Goal: Task Accomplishment & Management: Complete application form

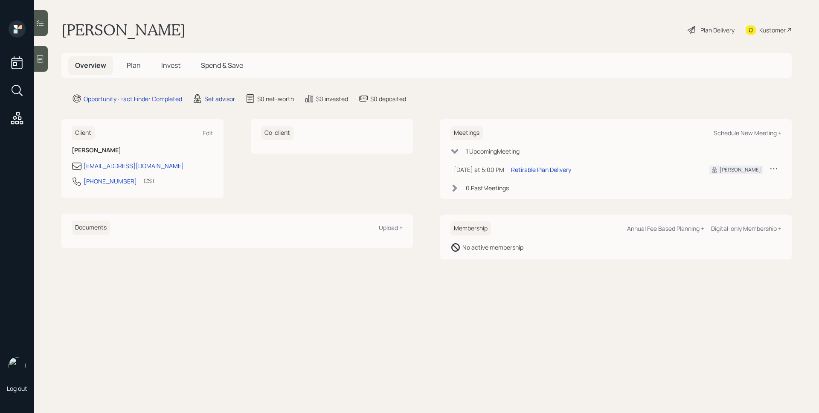
click at [219, 101] on div "Set advisor" at bounding box center [219, 98] width 31 height 9
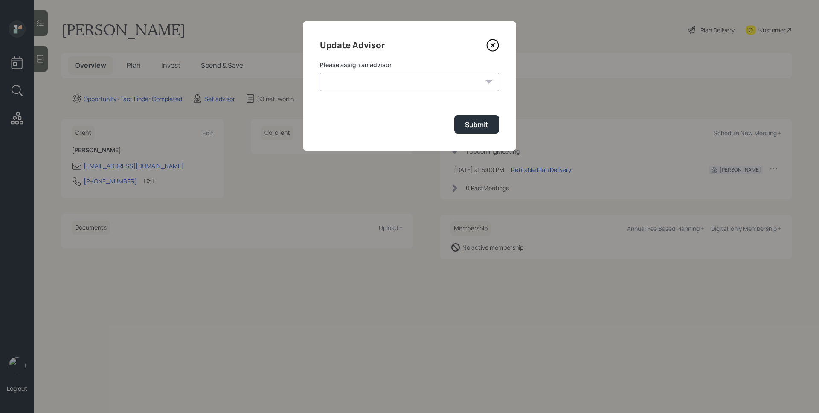
click at [411, 80] on select "[PERSON_NAME] [PERSON_NAME] [PERSON_NAME] [PERSON_NAME] End [PERSON_NAME] [PERS…" at bounding box center [409, 82] width 179 height 19
select select "d946c976-65aa-4529-ac9d-02c4f1114fc0"
click at [320, 73] on select "[PERSON_NAME] [PERSON_NAME] [PERSON_NAME] [PERSON_NAME] End [PERSON_NAME] [PERS…" at bounding box center [409, 82] width 179 height 19
click at [472, 124] on div "Submit" at bounding box center [476, 124] width 23 height 9
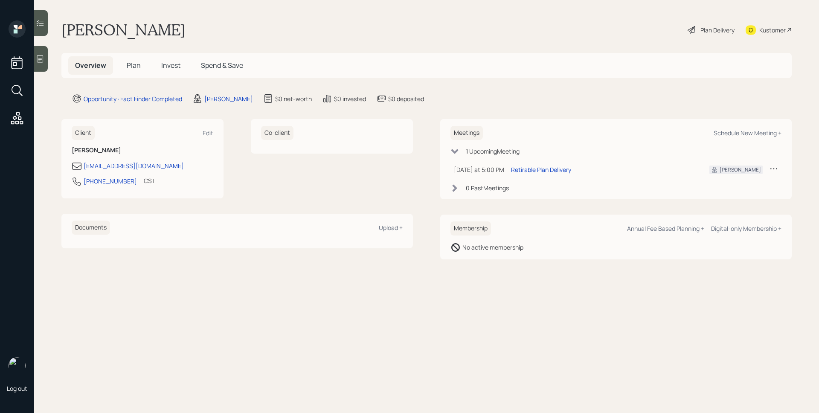
click at [38, 52] on div at bounding box center [41, 59] width 14 height 26
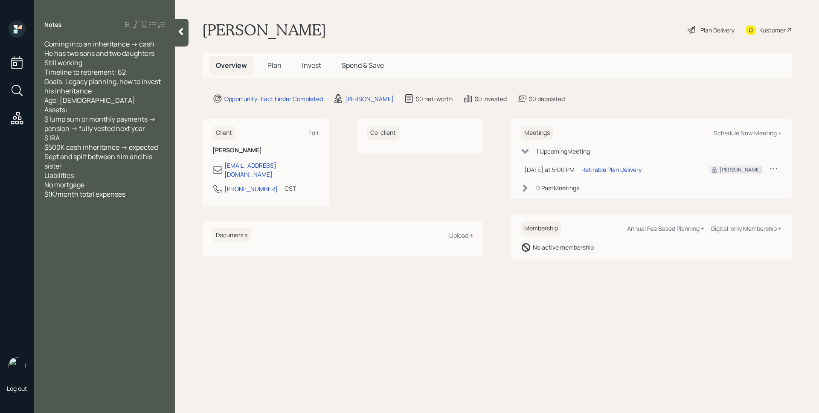
click at [271, 59] on h5 "Plan" at bounding box center [275, 65] width 28 height 18
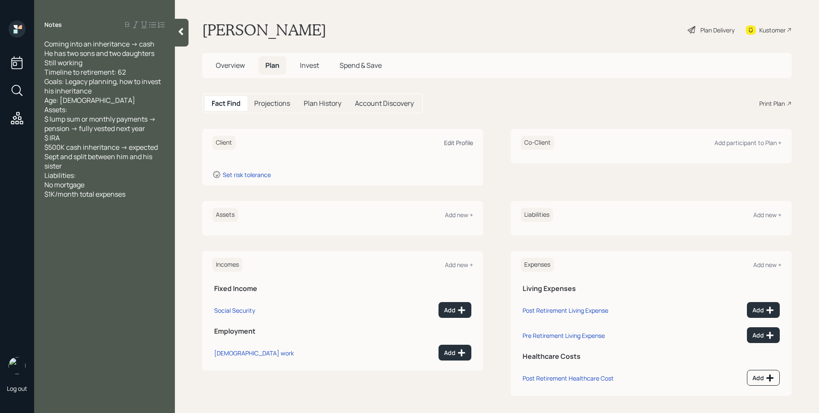
click at [453, 143] on div "Edit Profile" at bounding box center [458, 143] width 29 height 8
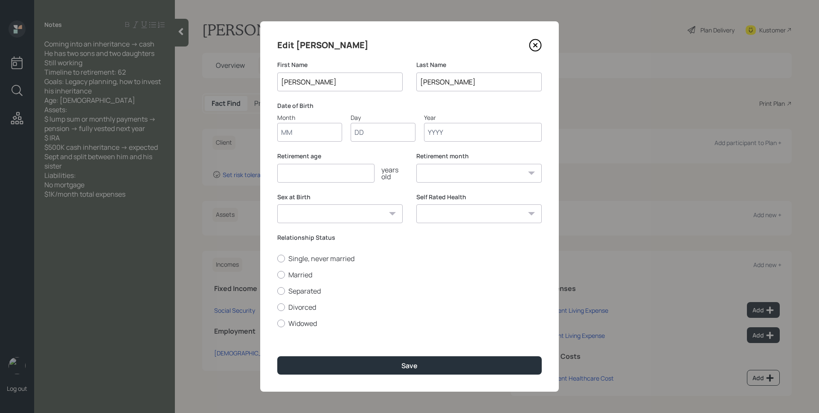
click at [308, 131] on input "Month" at bounding box center [309, 132] width 65 height 19
type input "01"
type input "1970"
select select "1"
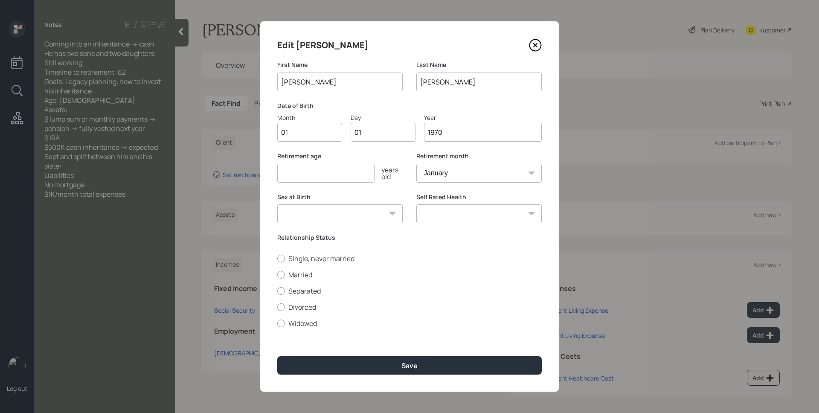
type input "1970"
click at [307, 176] on input "number" at bounding box center [325, 173] width 97 height 19
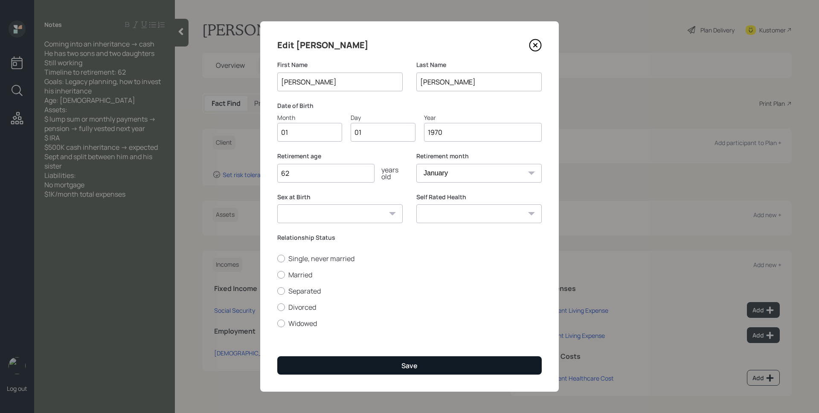
type input "62"
click at [394, 364] on button "Save" at bounding box center [409, 365] width 265 height 18
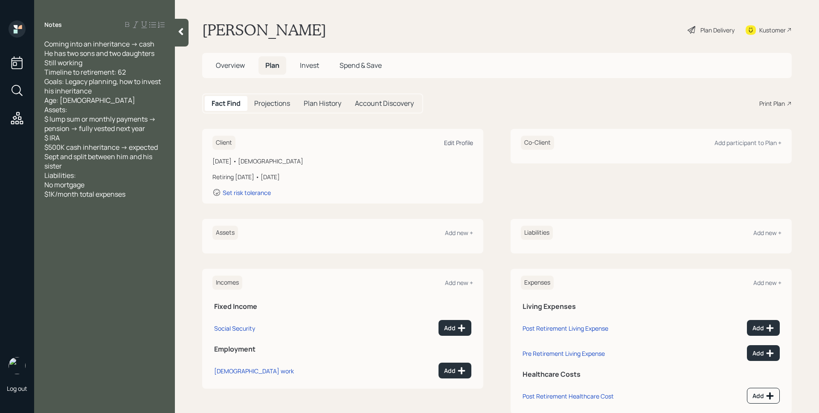
click at [454, 142] on div "Edit Profile" at bounding box center [458, 143] width 29 height 8
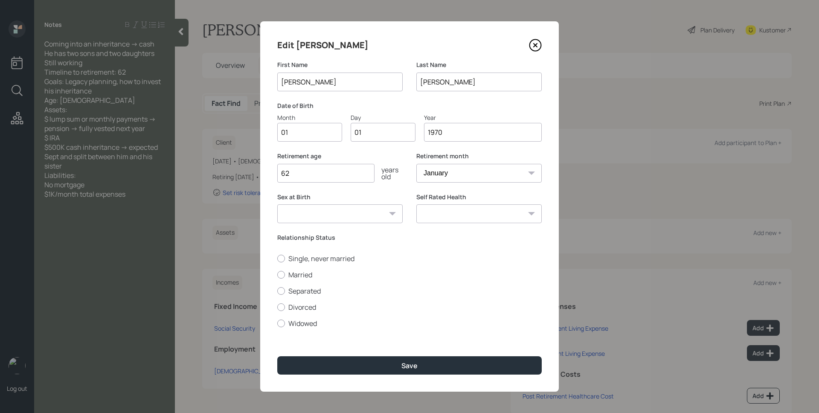
click at [533, 42] on icon at bounding box center [535, 45] width 13 height 13
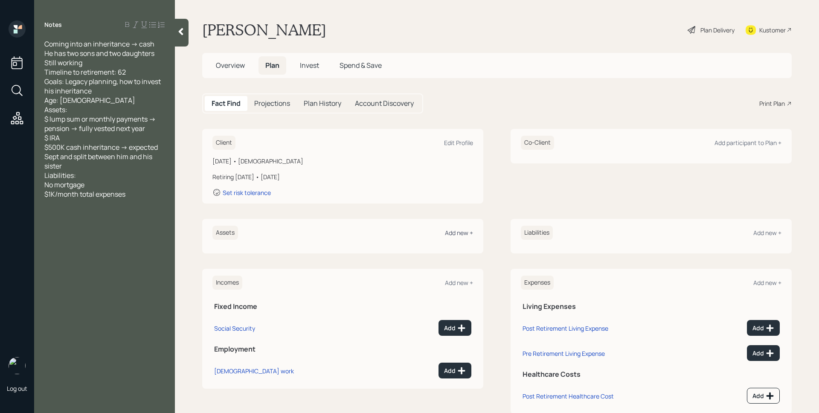
drag, startPoint x: 457, startPoint y: 235, endPoint x: 455, endPoint y: 230, distance: 4.6
click at [457, 235] on div "Add new +" at bounding box center [459, 233] width 28 height 8
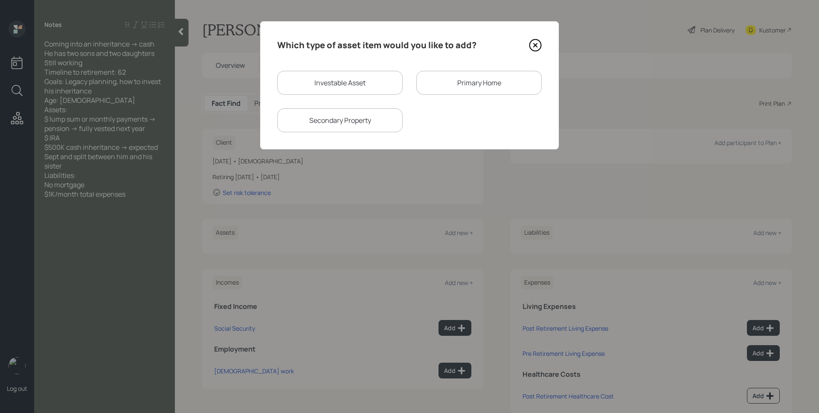
click at [346, 93] on div "Investable Asset" at bounding box center [339, 83] width 125 height 24
select select "taxable"
select select "balanced"
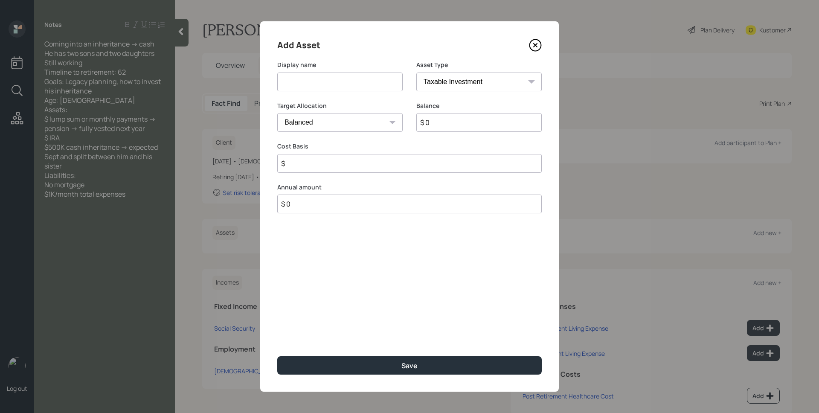
click at [346, 90] on input at bounding box center [339, 82] width 125 height 19
type input "IRA"
click at [464, 81] on select "SEP [PERSON_NAME] IRA 401(k) [PERSON_NAME] 401(k) 403(b) [PERSON_NAME] 403(b) 4…" at bounding box center [478, 82] width 125 height 19
select select "ira"
click at [416, 73] on select "SEP [PERSON_NAME] IRA 401(k) [PERSON_NAME] 401(k) 403(b) [PERSON_NAME] 403(b) 4…" at bounding box center [478, 82] width 125 height 19
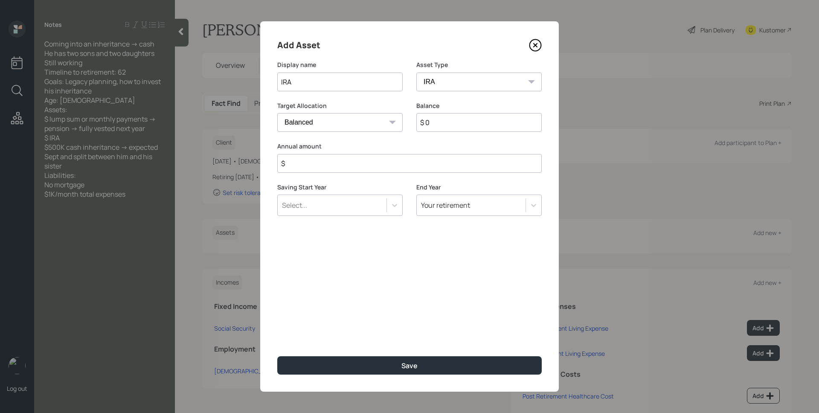
click at [415, 162] on input "$" at bounding box center [409, 163] width 265 height 19
type input "$ 0"
click at [277, 356] on button "Save" at bounding box center [409, 365] width 265 height 18
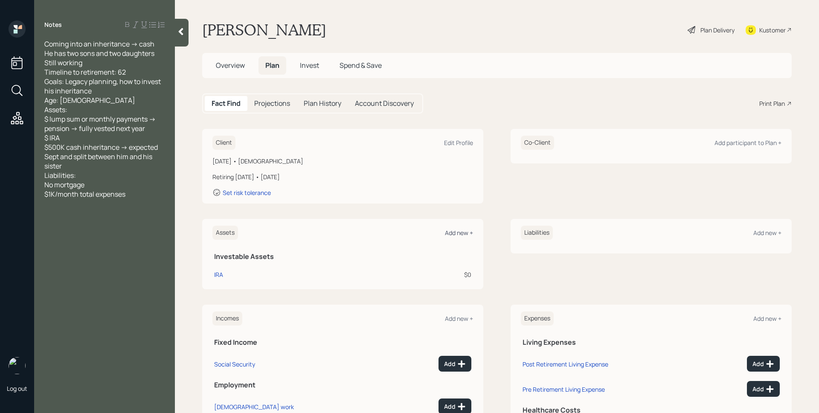
click at [448, 236] on div "Add new +" at bounding box center [459, 233] width 28 height 8
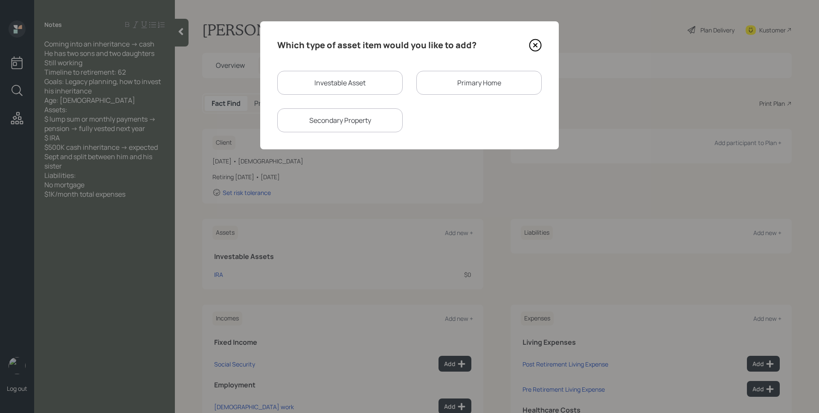
click at [355, 84] on div "Investable Asset" at bounding box center [339, 83] width 125 height 24
select select "taxable"
select select "balanced"
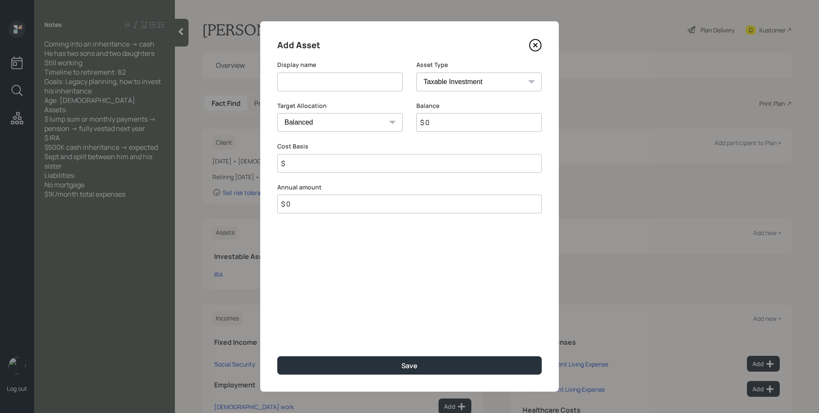
click at [352, 82] on input at bounding box center [339, 82] width 125 height 19
type input "Inheritence"
click at [384, 125] on select "Cash Conservative Balanced Aggressive" at bounding box center [339, 122] width 125 height 19
select select "uninvested"
click at [277, 113] on select "Cash Conservative Balanced Aggressive" at bounding box center [339, 122] width 125 height 19
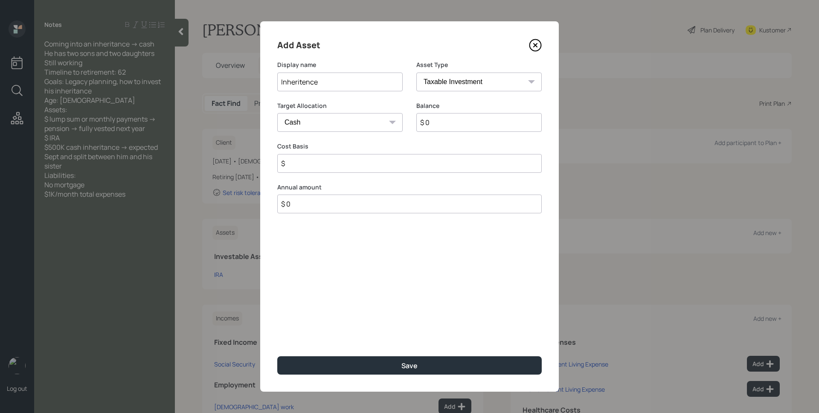
click at [450, 126] on input "$ 0" at bounding box center [478, 122] width 125 height 19
type input "$ 2"
type input "$ 25"
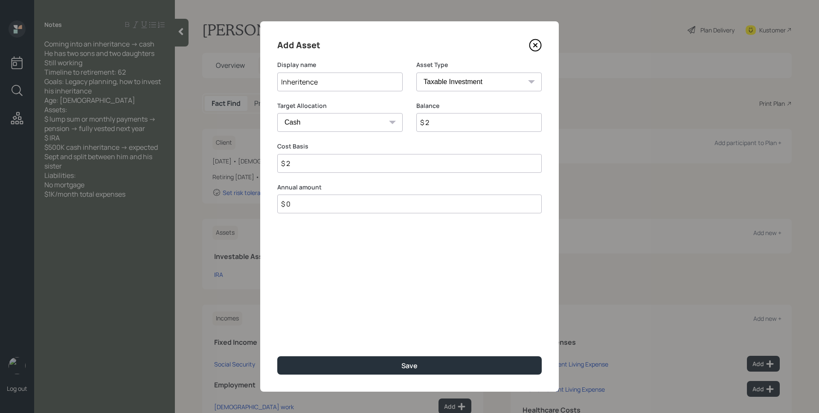
type input "$ 25"
type input "$ 250"
type input "$ 2,500"
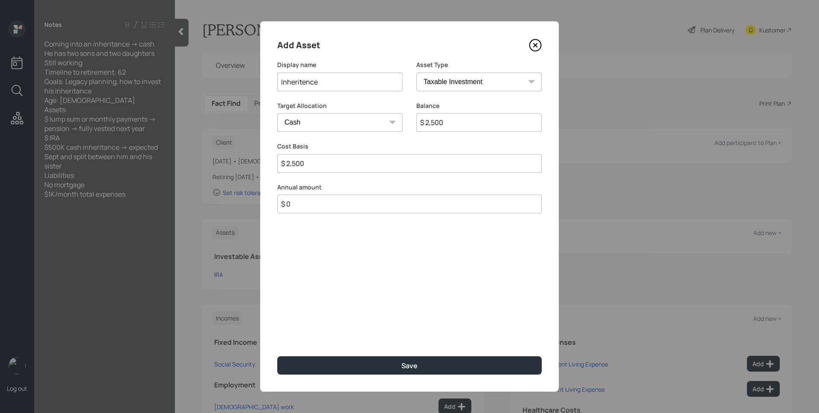
type input "$ 25,000"
type input "$ 250,000"
type input "$ 25,000"
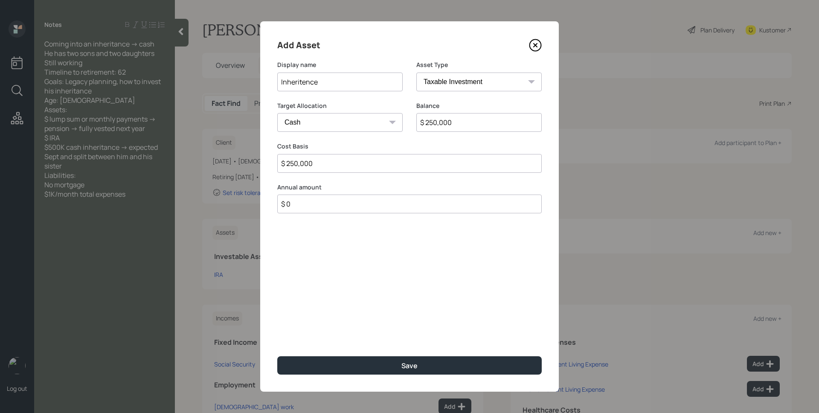
type input "$ 25,000"
type input "$ 2,500"
type input "$ 250"
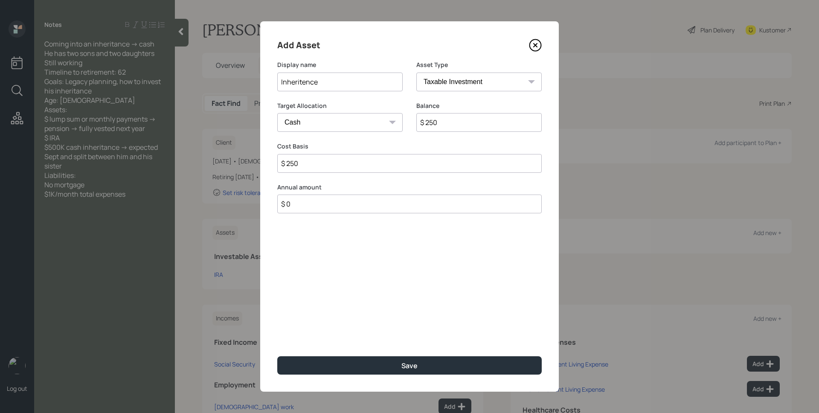
type input "$ 25"
type input "$ 2"
type input "$"
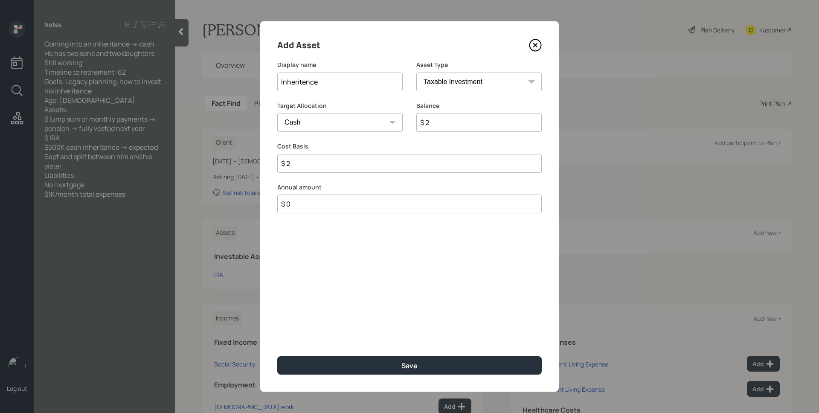
type input "$"
type input "$ 5"
type input "$ 50"
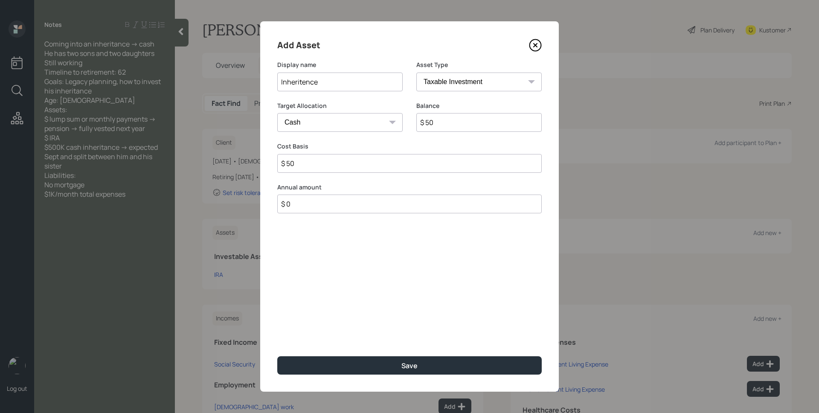
type input "$ 500"
type input "$ 5,000"
type input "$ 50,000"
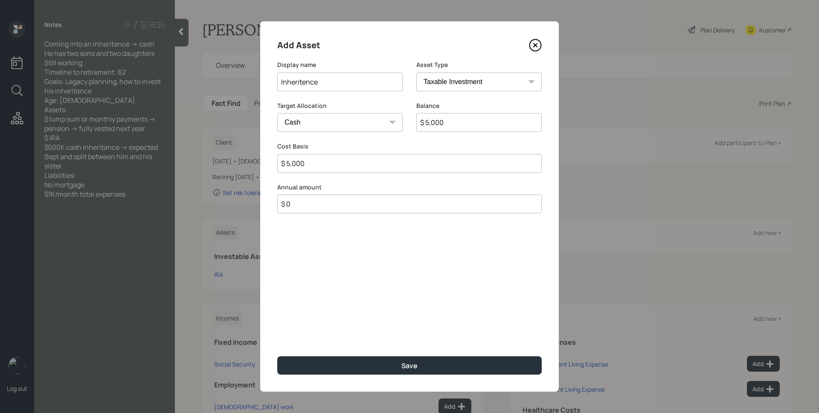
type input "$ 50,000"
type input "$ 500,000"
click at [277, 356] on button "Save" at bounding box center [409, 365] width 265 height 18
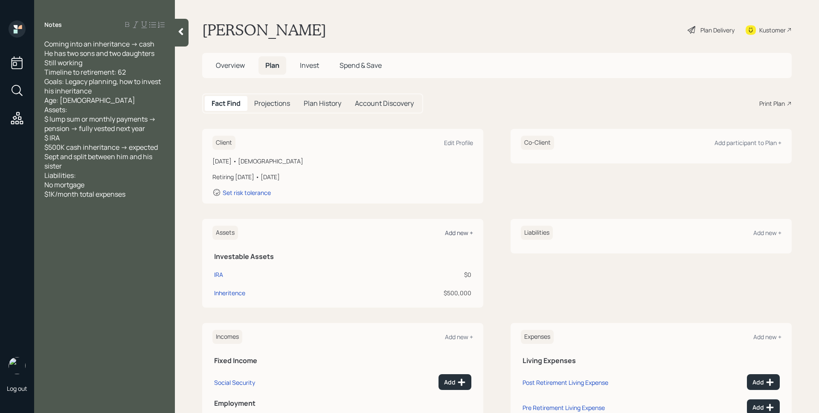
click at [457, 232] on div "Add new +" at bounding box center [459, 233] width 28 height 8
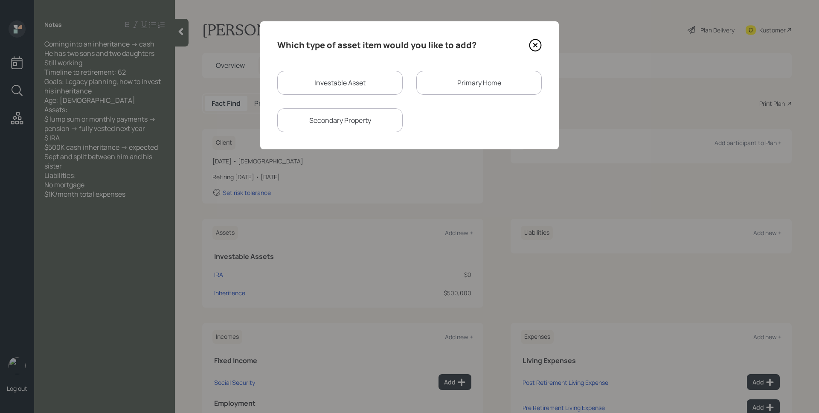
click at [497, 78] on div "Primary Home" at bounding box center [478, 83] width 125 height 24
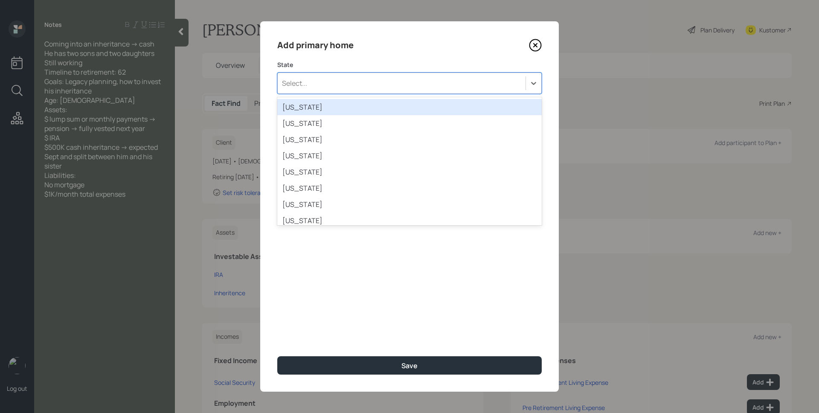
click at [327, 83] on div "Select..." at bounding box center [402, 83] width 248 height 15
type input "ill"
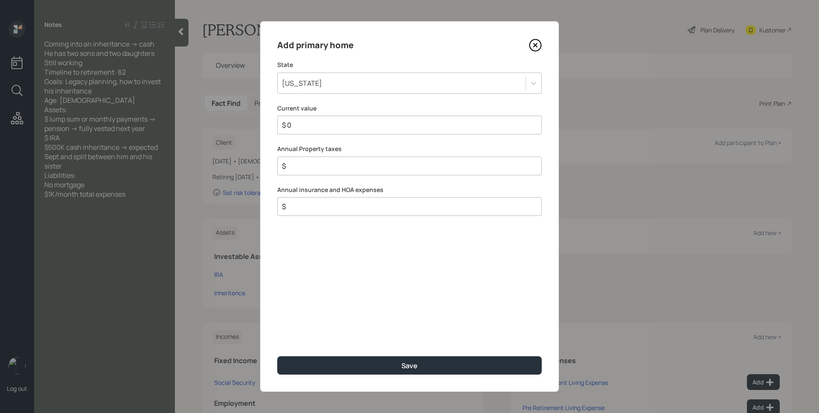
type input "$ 0"
click at [277, 356] on button "Save" at bounding box center [409, 365] width 265 height 18
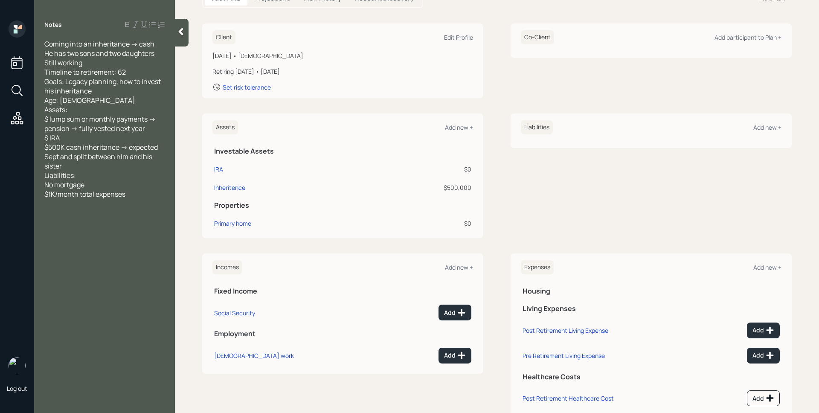
scroll to position [129, 0]
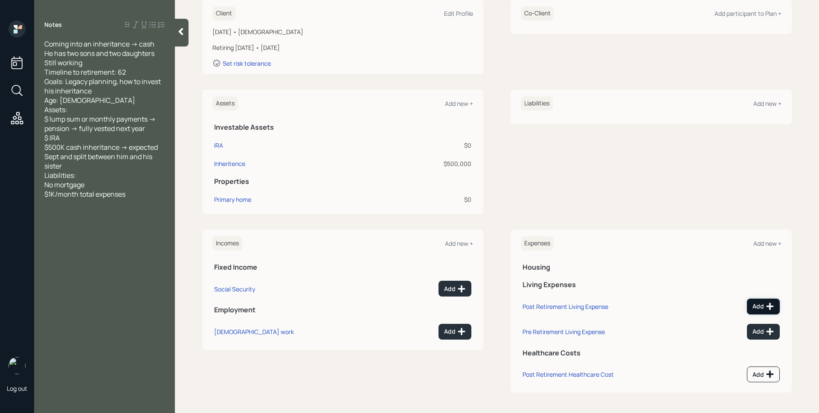
click at [754, 306] on div "Add" at bounding box center [764, 306] width 22 height 9
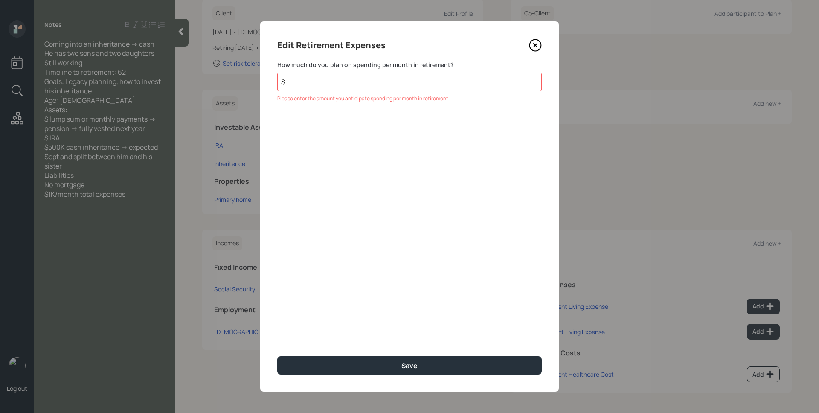
click at [533, 47] on icon at bounding box center [535, 45] width 13 height 13
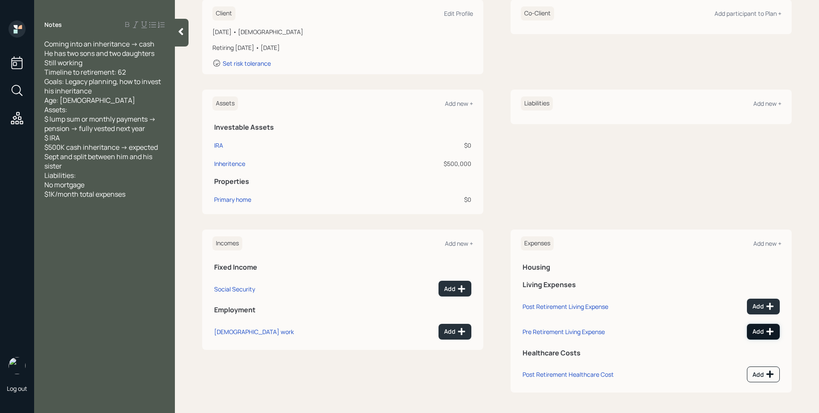
click at [767, 339] on button "Add" at bounding box center [763, 332] width 33 height 16
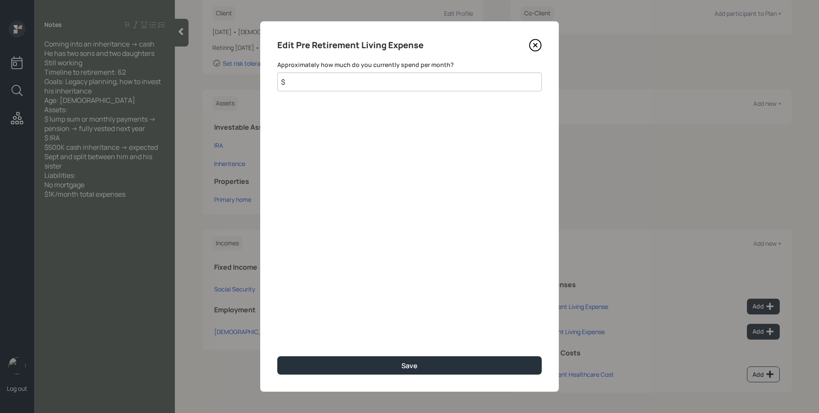
click at [439, 84] on input "$" at bounding box center [409, 82] width 265 height 19
type input "$ 1,000"
click at [277, 356] on button "Save" at bounding box center [409, 365] width 265 height 18
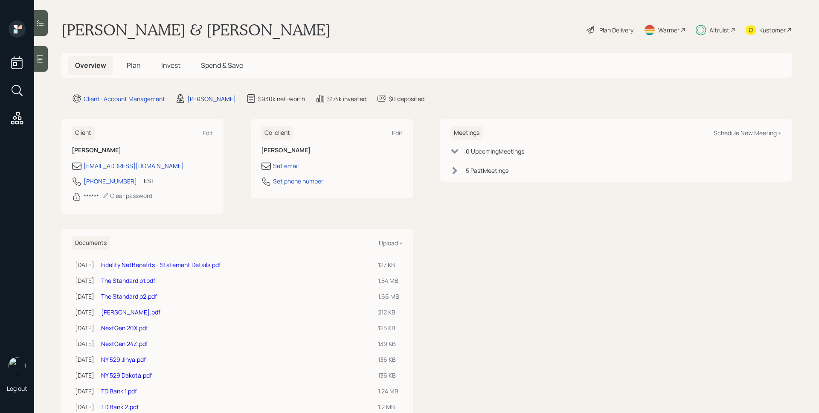
click at [721, 29] on div "Altruist" at bounding box center [720, 30] width 20 height 9
